Goal: Task Accomplishment & Management: Manage account settings

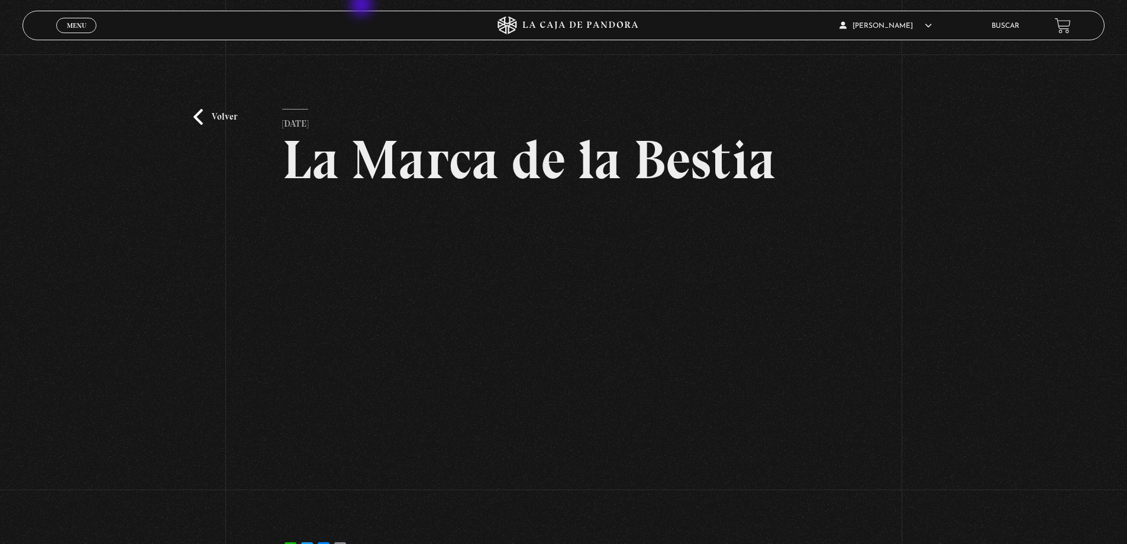
scroll to position [59, 0]
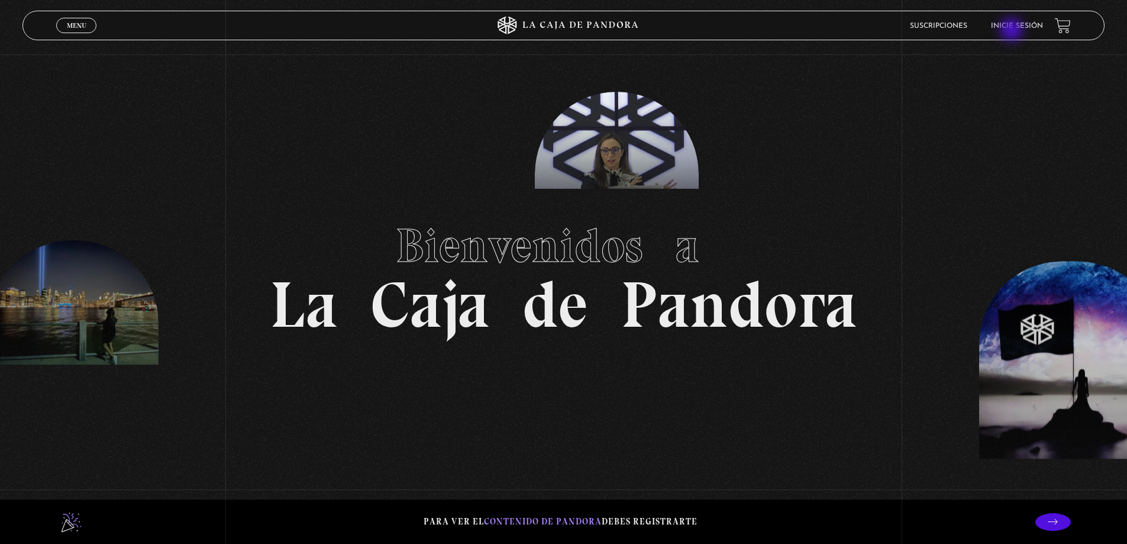
click at [1013, 30] on li "Inicie sesión" at bounding box center [1017, 26] width 52 height 18
click at [1034, 25] on link "Inicie sesión" at bounding box center [1017, 25] width 52 height 7
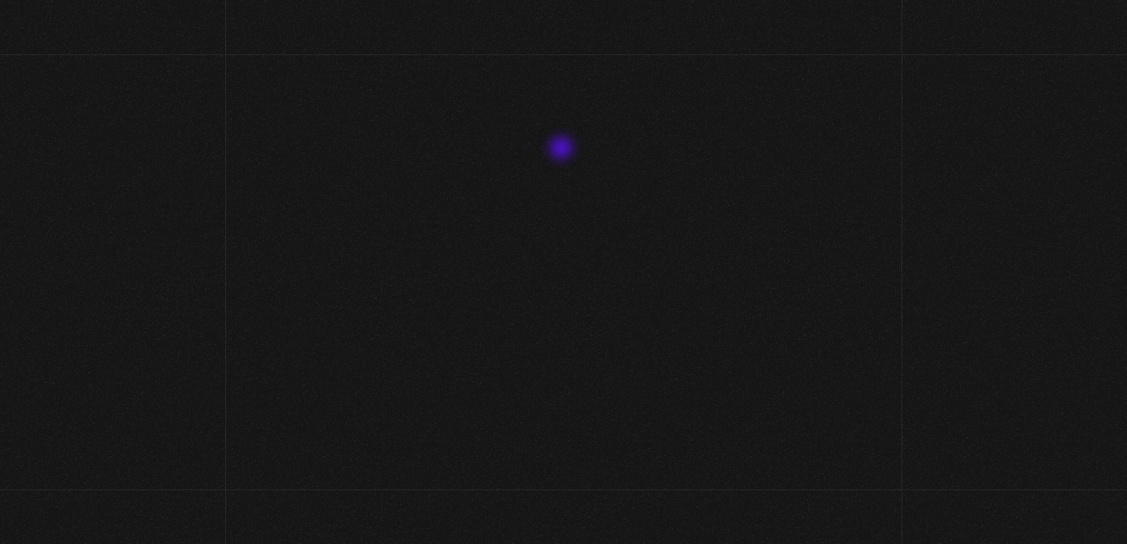
scroll to position [2, 0]
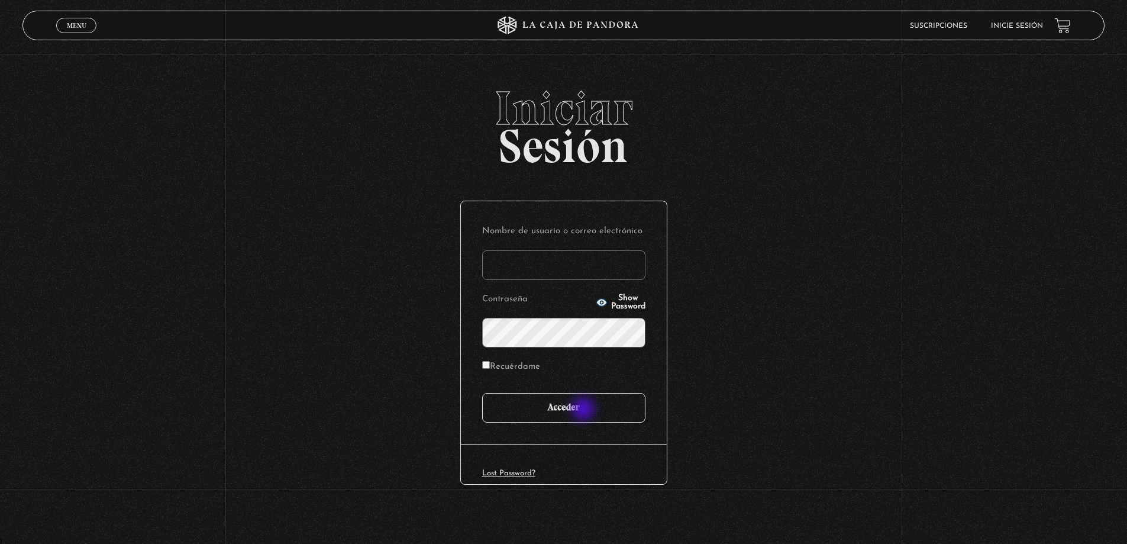
type input "[PERSON_NAME].[PERSON_NAME]"
click at [584, 410] on input "Acceder" at bounding box center [563, 408] width 163 height 30
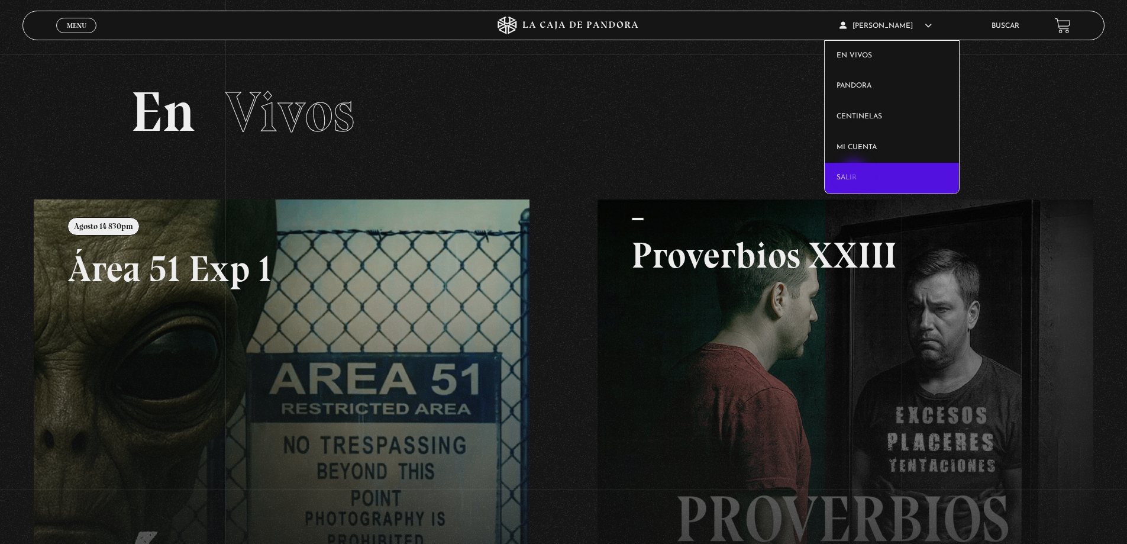
click at [852, 176] on link "Salir" at bounding box center [891, 178] width 134 height 31
